Goal: Transaction & Acquisition: Purchase product/service

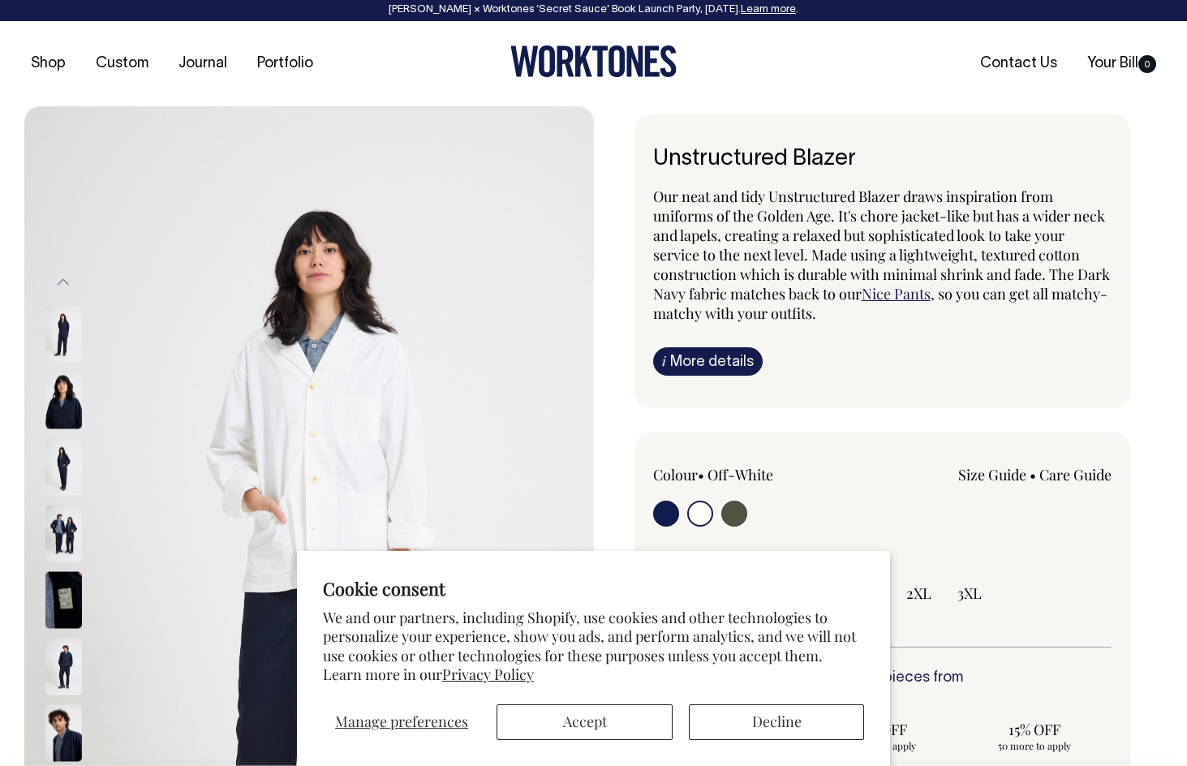
click at [669, 497] on div "Colour • Off-White" at bounding box center [744, 498] width 183 height 66
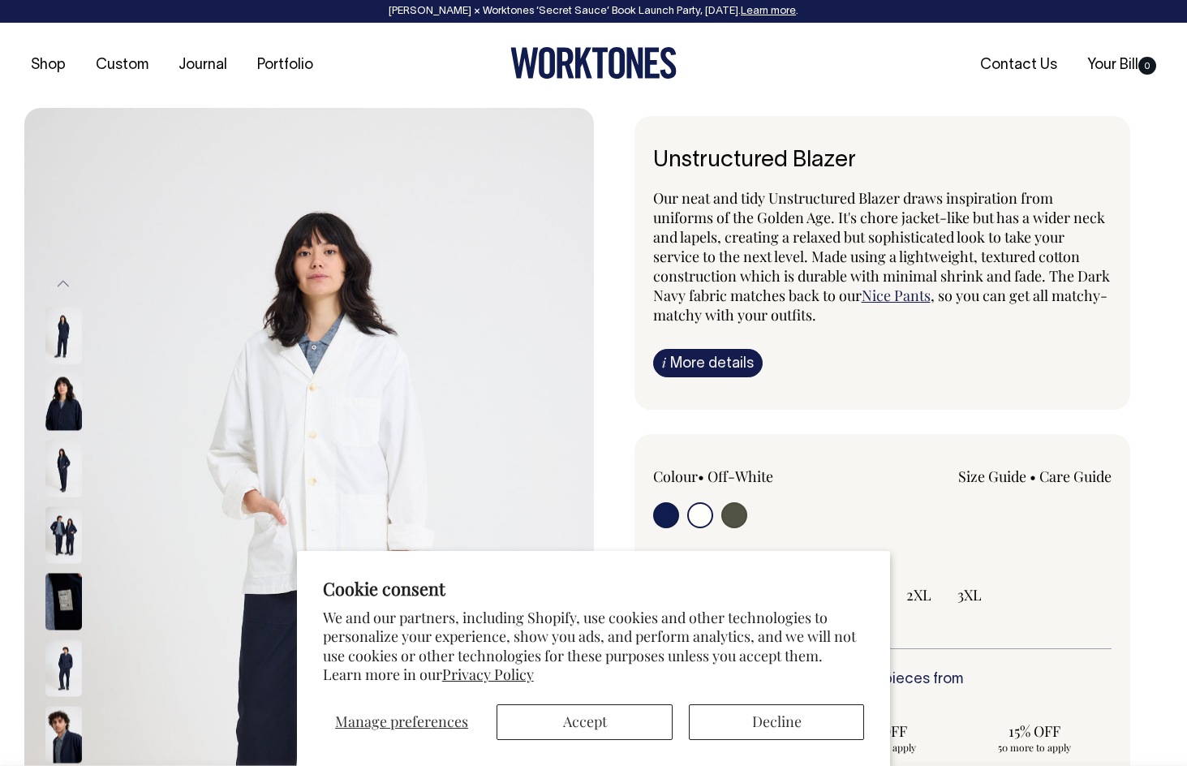
click at [669, 511] on input "radio" at bounding box center [666, 515] width 26 height 26
radio input "true"
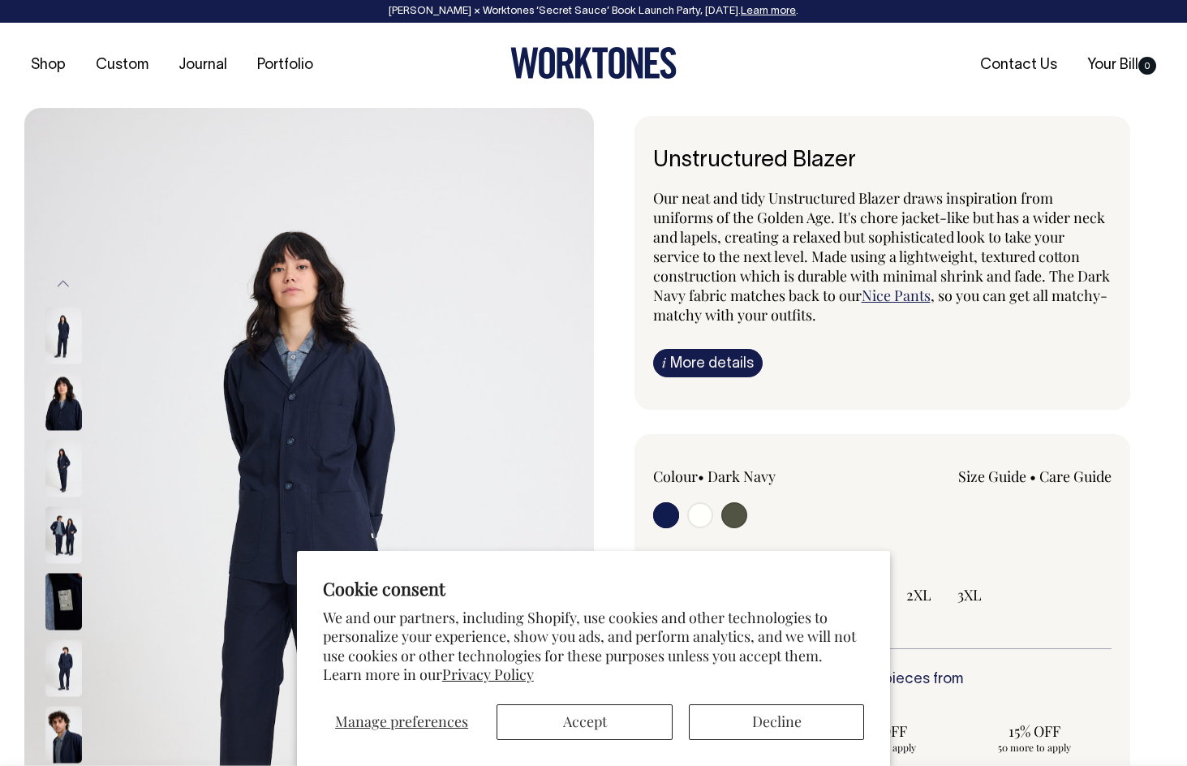
click at [68, 475] on img at bounding box center [63, 469] width 37 height 57
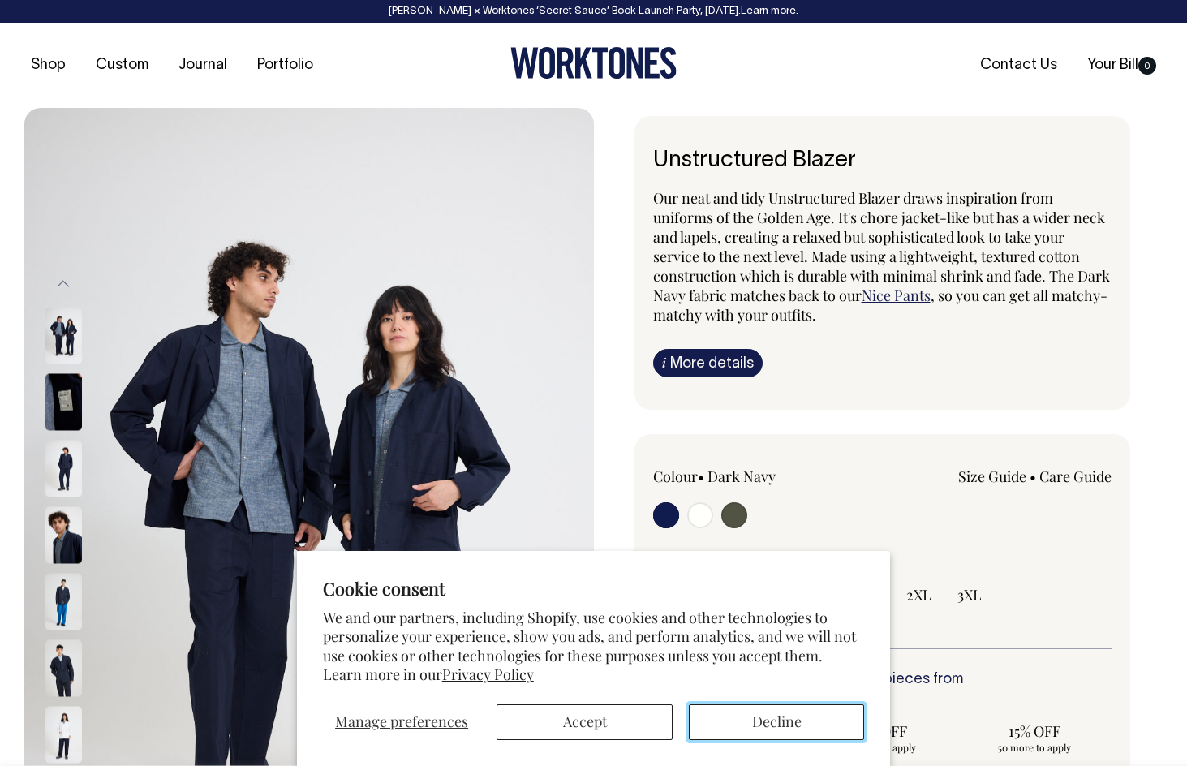
click at [729, 718] on button "Decline" at bounding box center [776, 722] width 175 height 36
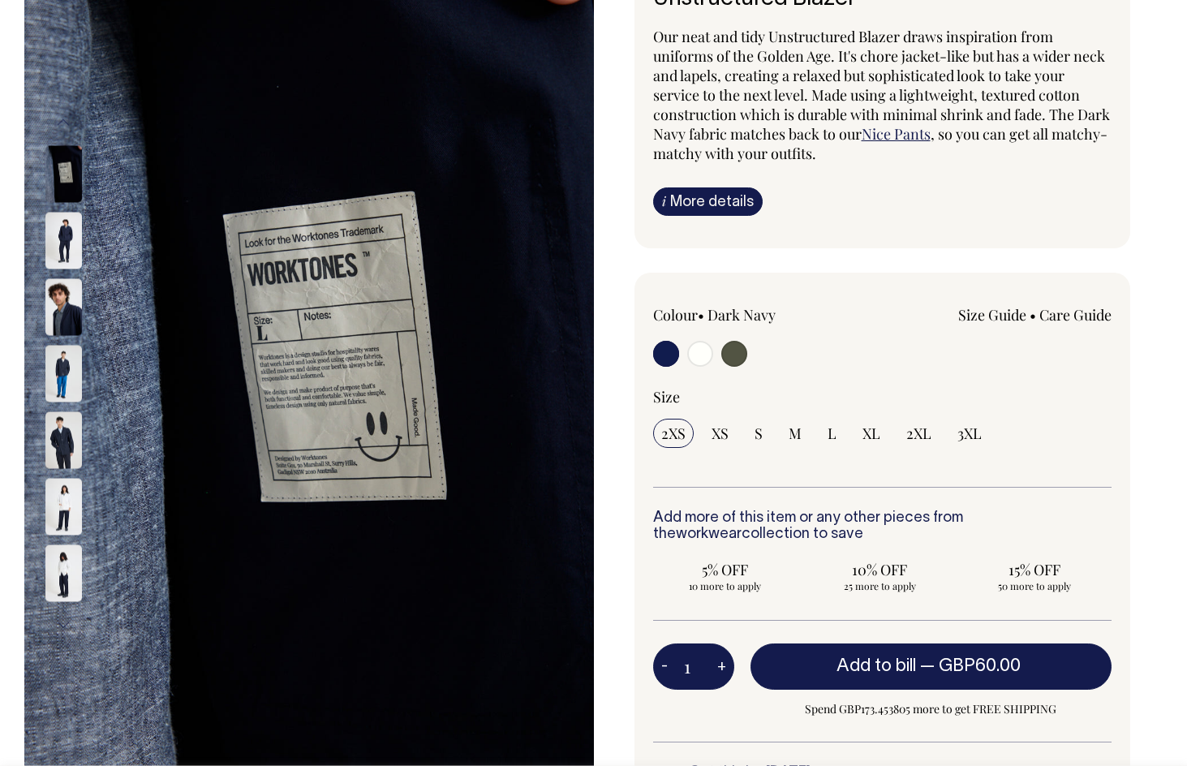
scroll to position [162, 0]
click at [69, 319] on img at bounding box center [63, 306] width 37 height 57
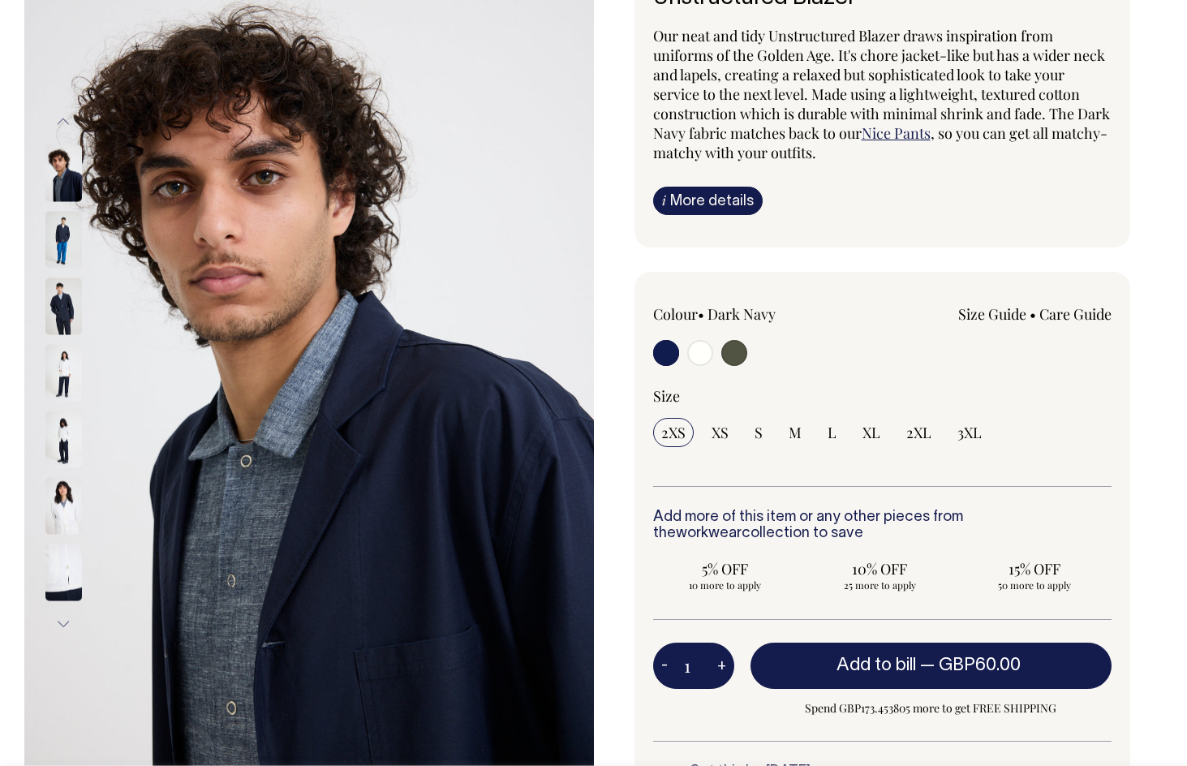
click at [55, 221] on img at bounding box center [63, 240] width 37 height 57
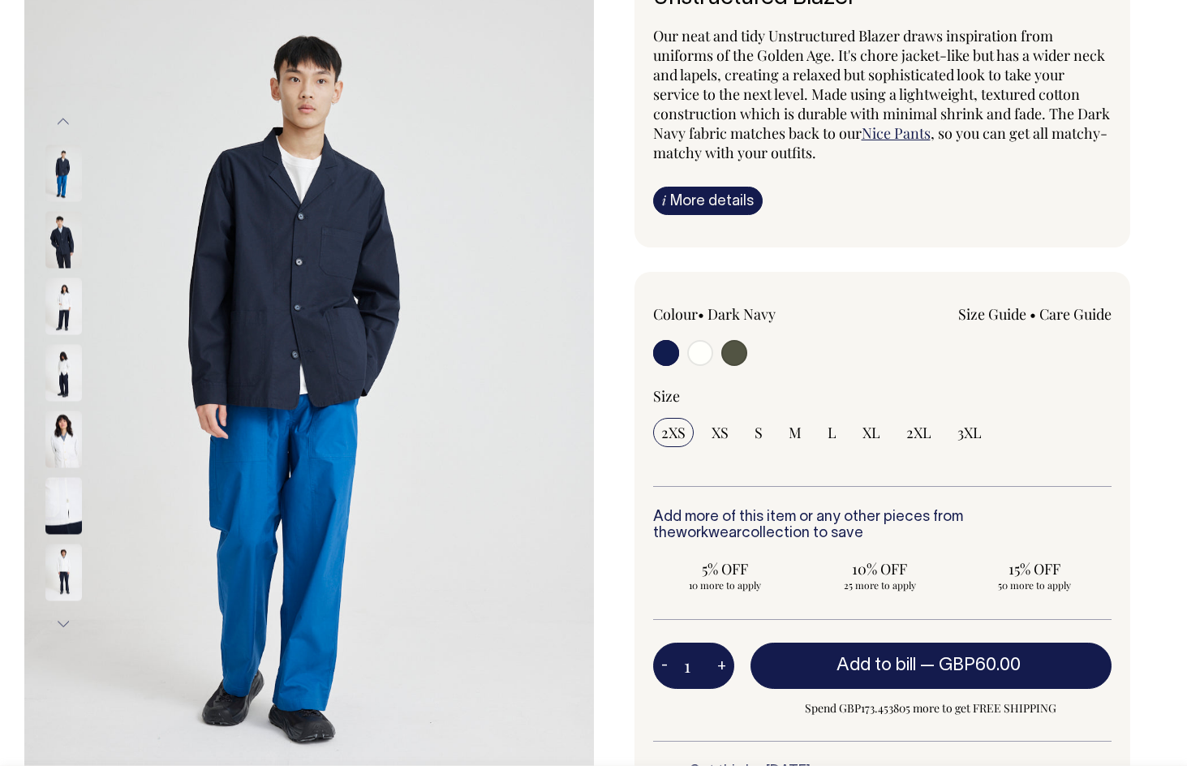
click at [63, 118] on button "Previous" at bounding box center [63, 122] width 24 height 37
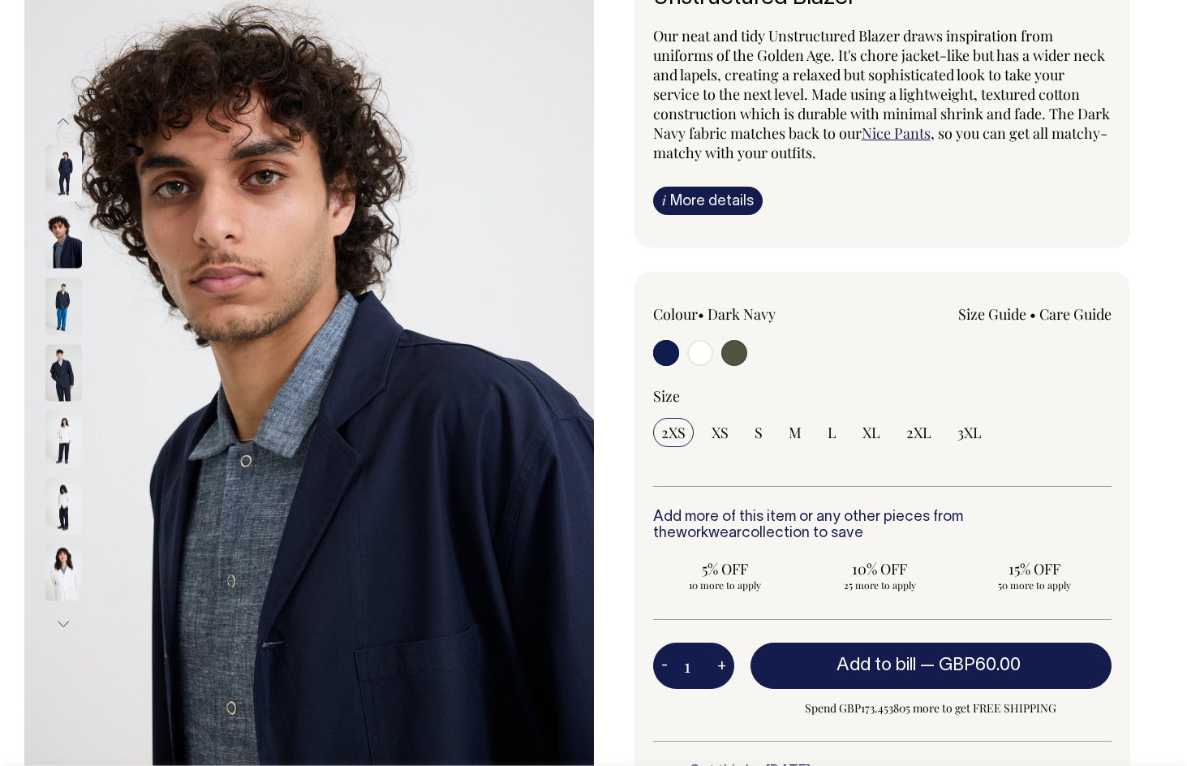
click at [63, 118] on button "Previous" at bounding box center [63, 122] width 24 height 37
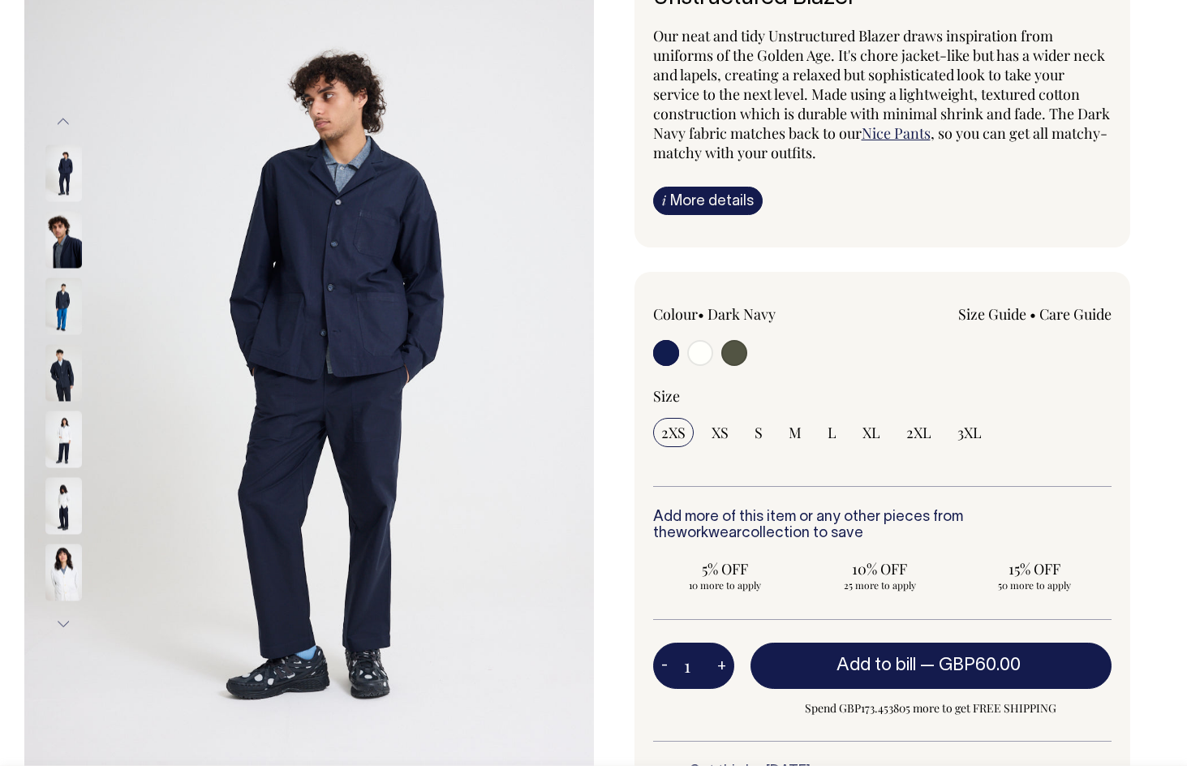
click at [63, 118] on button "Previous" at bounding box center [63, 122] width 24 height 37
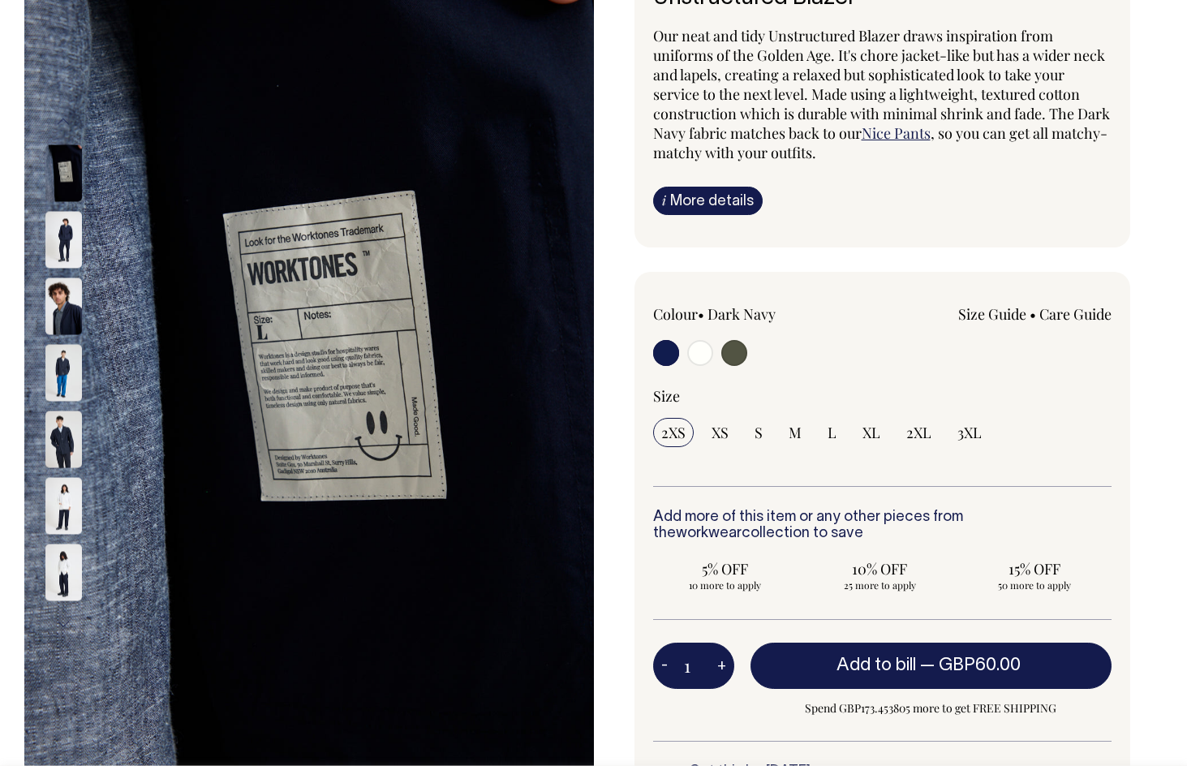
click at [63, 118] on button "Previous" at bounding box center [63, 122] width 24 height 37
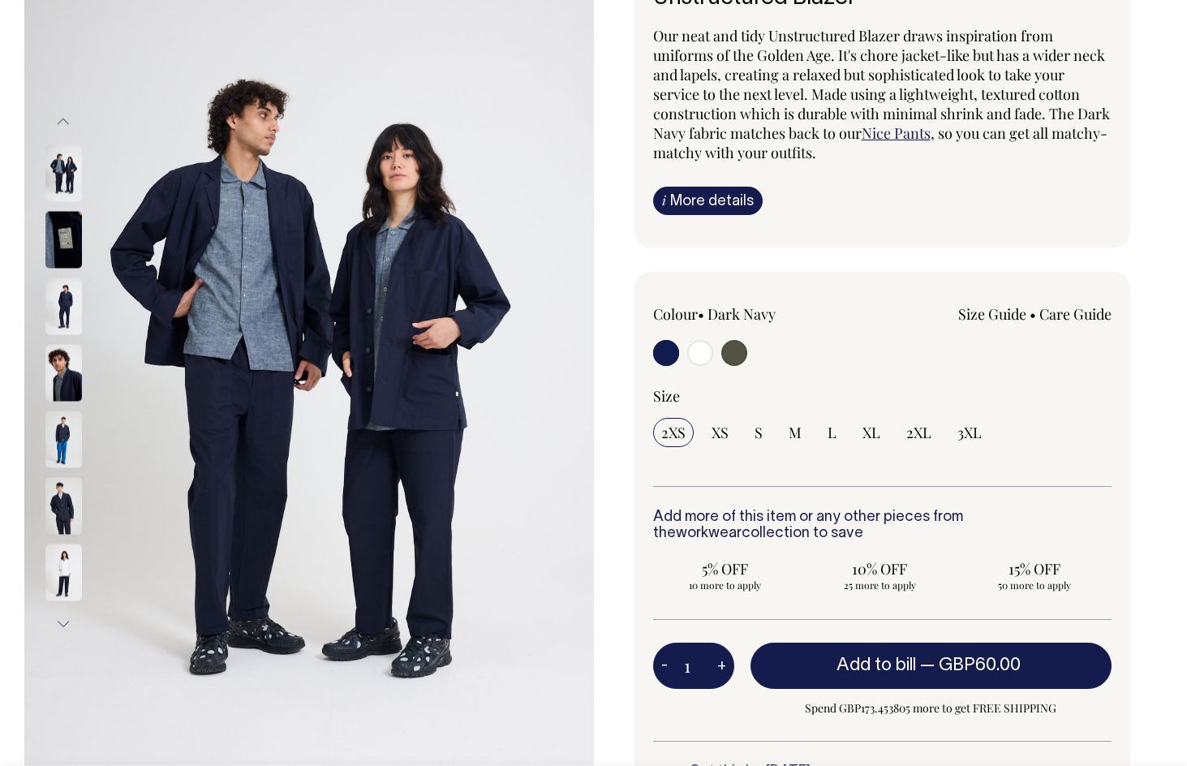
click at [63, 118] on button "Previous" at bounding box center [63, 122] width 24 height 37
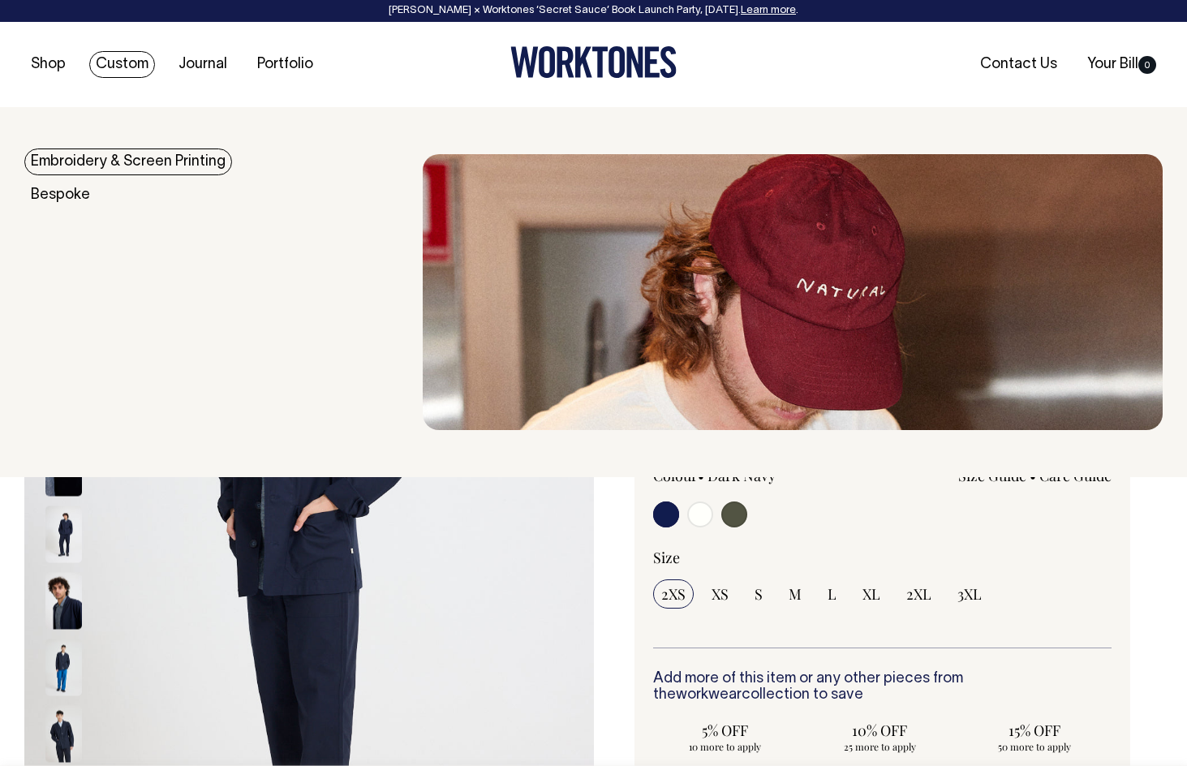
scroll to position [0, 0]
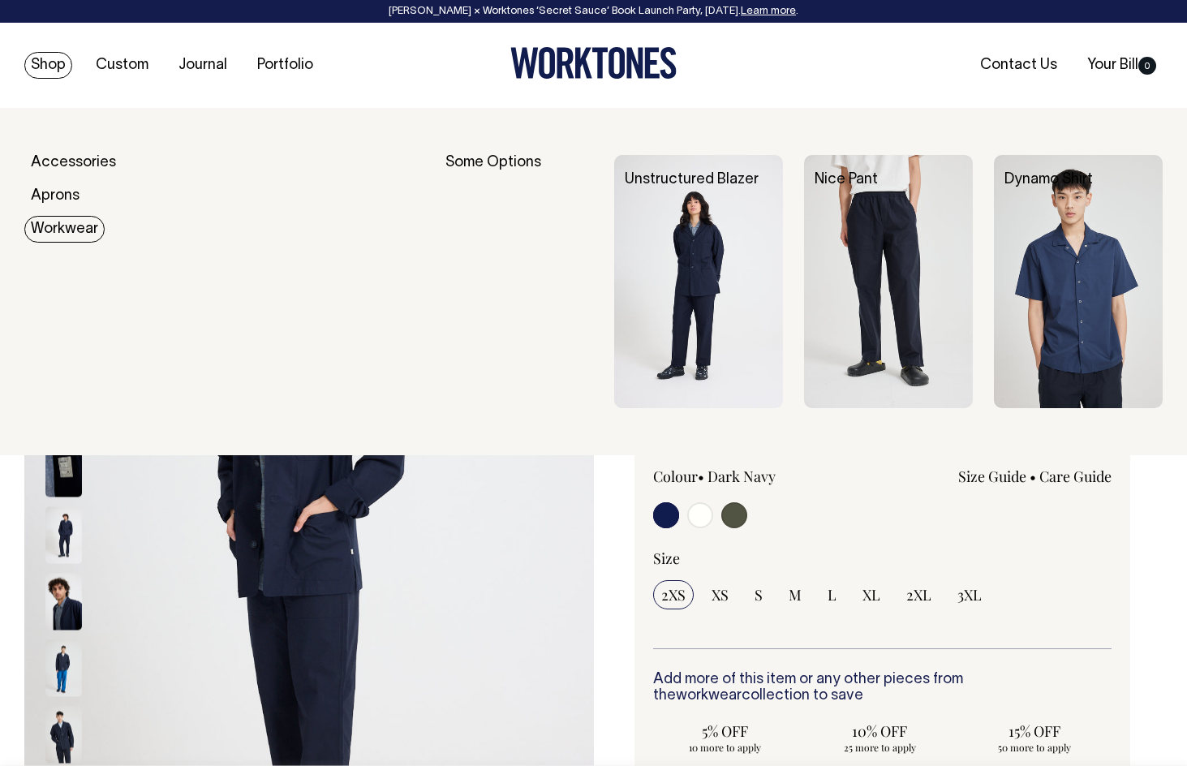
click at [66, 222] on link "Workwear" at bounding box center [64, 229] width 80 height 27
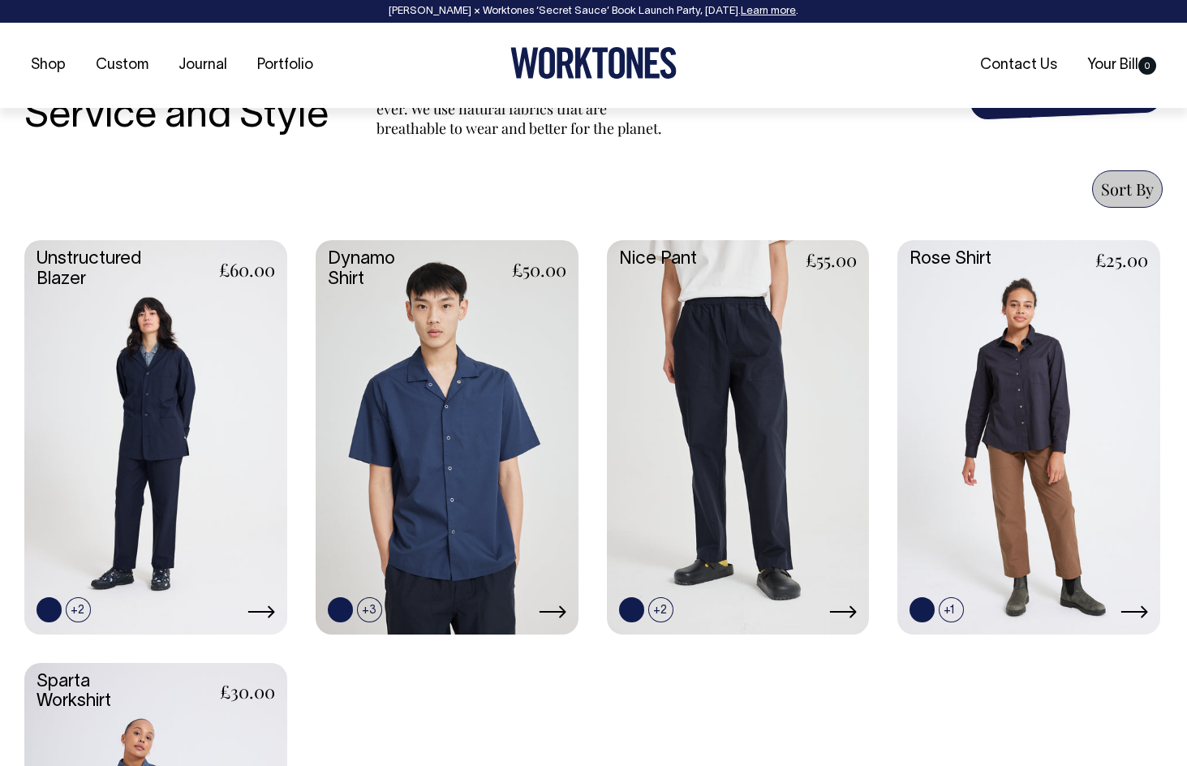
scroll to position [568, 0]
